Goal: Task Accomplishment & Management: Manage account settings

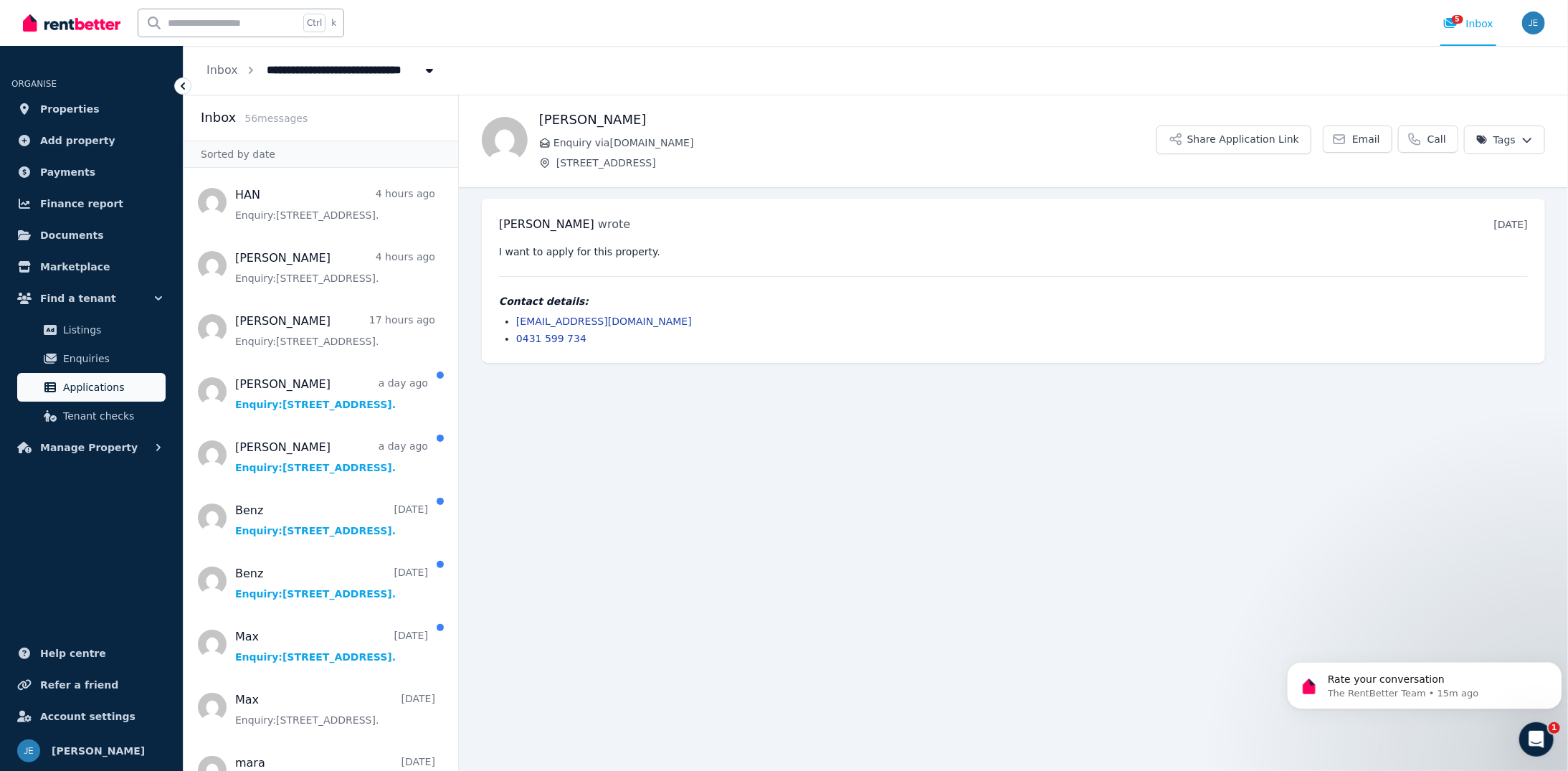
click at [96, 390] on span "Applications" at bounding box center [111, 387] width 97 height 17
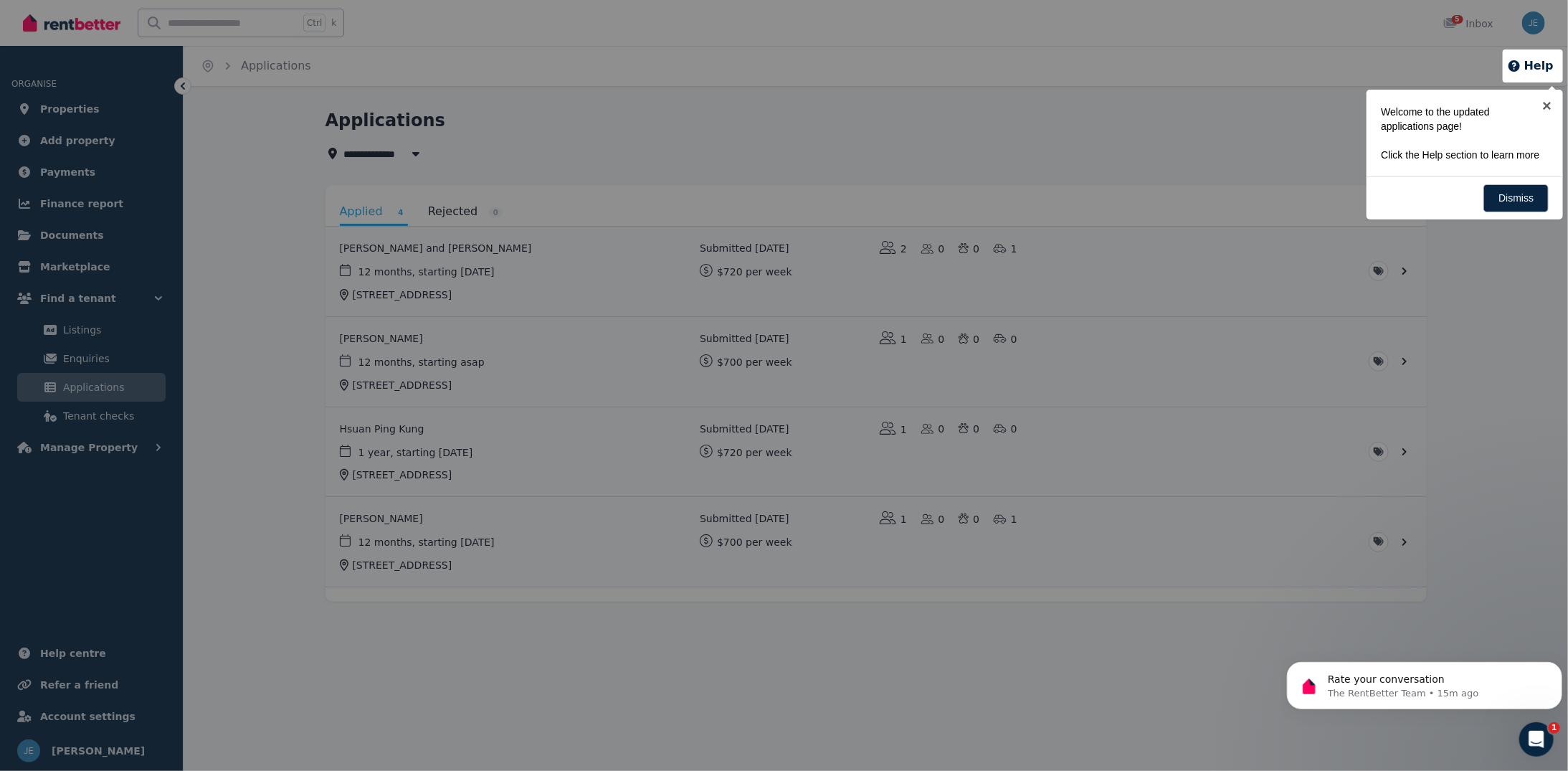
click at [556, 263] on div at bounding box center [784, 386] width 1568 height 771
click at [1523, 197] on link "Dismiss" at bounding box center [1517, 199] width 66 height 28
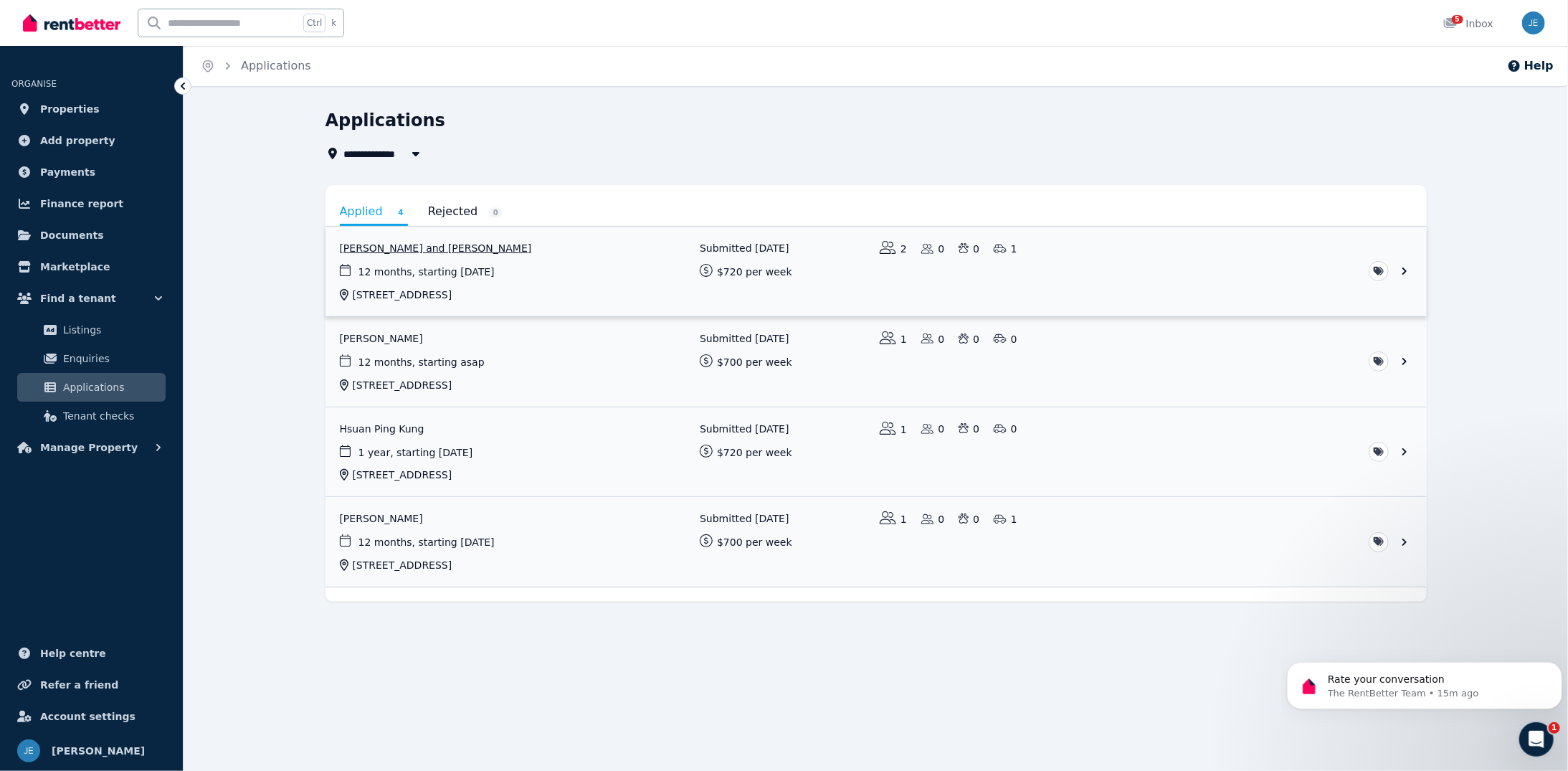
click at [485, 247] on link "View application: Lyndon Arthurson and Tingting Wang" at bounding box center [876, 272] width 1101 height 90
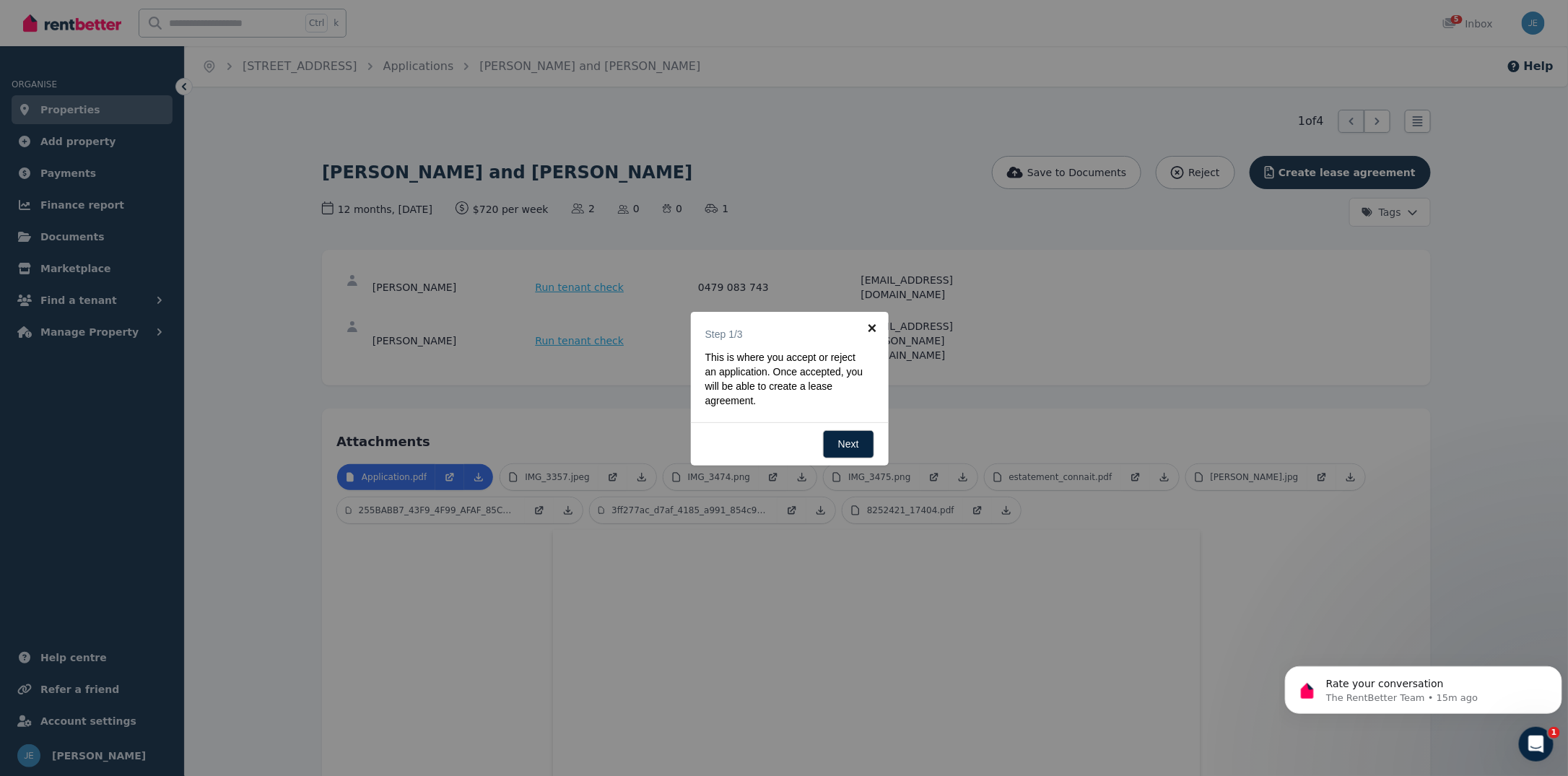
click at [867, 332] on link "×" at bounding box center [872, 328] width 33 height 33
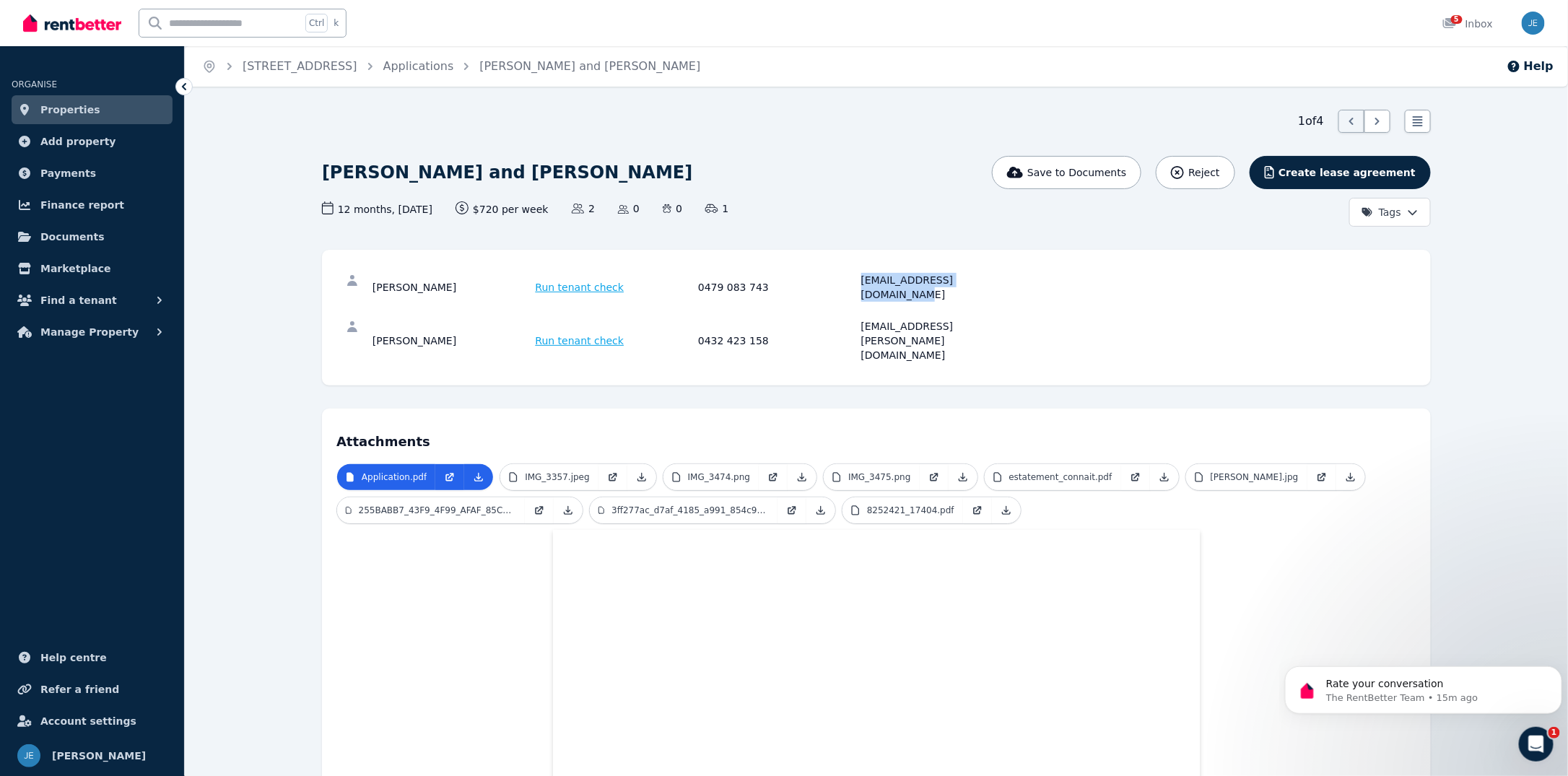
drag, startPoint x: 1000, startPoint y: 283, endPoint x: 862, endPoint y: 283, distance: 138.0
click at [862, 283] on div "[EMAIL_ADDRESS][DOMAIN_NAME]" at bounding box center [940, 287] width 159 height 29
copy div "[EMAIL_ADDRESS][DOMAIN_NAME]"
drag, startPoint x: 1006, startPoint y: 314, endPoint x: 857, endPoint y: 316, distance: 149.0
click at [857, 319] on div "[PERSON_NAME] Run tenant check 0432 423 158 [EMAIL_ADDRESS][PERSON_NAME][DOMAIN…" at bounding box center [696, 341] width 647 height 43
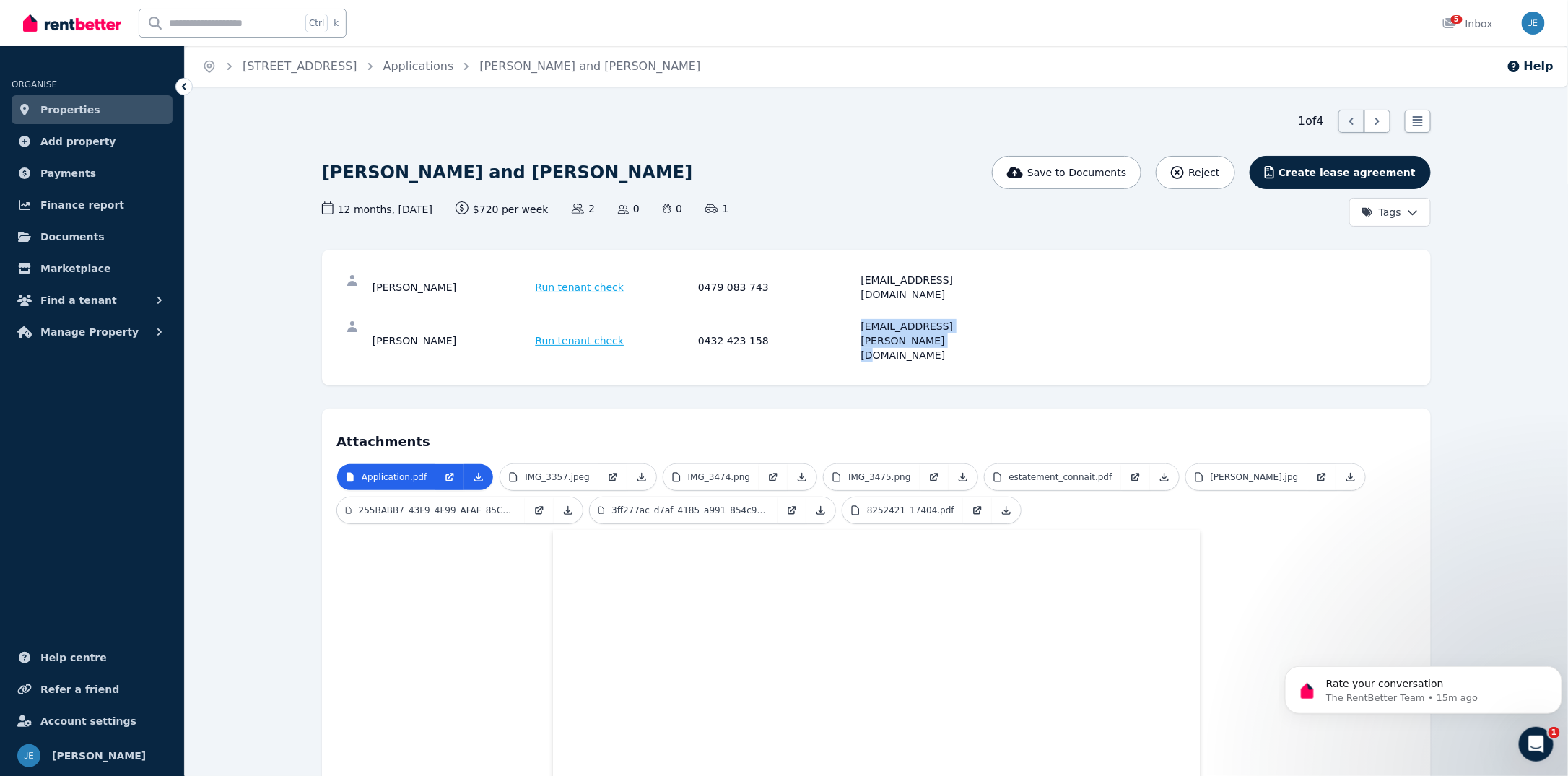
copy div "[EMAIL_ADDRESS][PERSON_NAME][DOMAIN_NAME]"
